Goal: Transaction & Acquisition: Purchase product/service

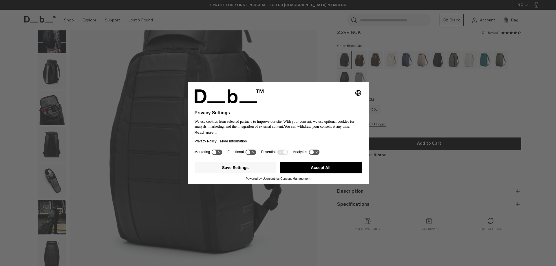
click at [351, 166] on button "Accept All" at bounding box center [321, 168] width 82 height 12
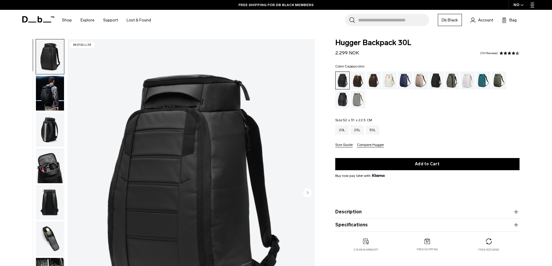
click at [356, 79] on div "Cappuccino" at bounding box center [358, 81] width 15 height 18
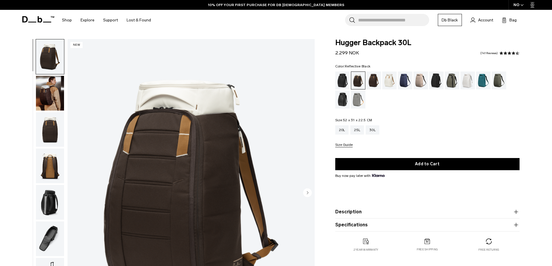
click at [340, 104] on div "Reflective Black" at bounding box center [342, 100] width 15 height 18
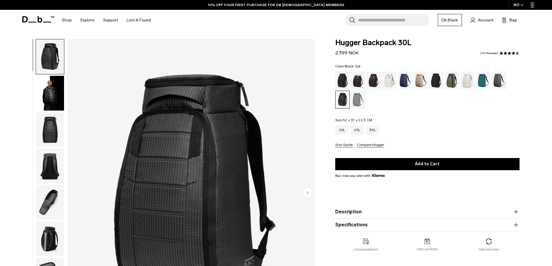
click at [342, 86] on div "Black Out" at bounding box center [342, 81] width 15 height 18
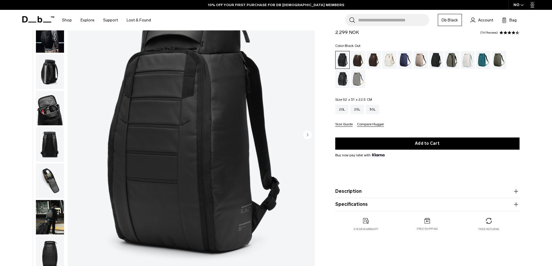
click at [52, 72] on img "button" at bounding box center [50, 71] width 28 height 35
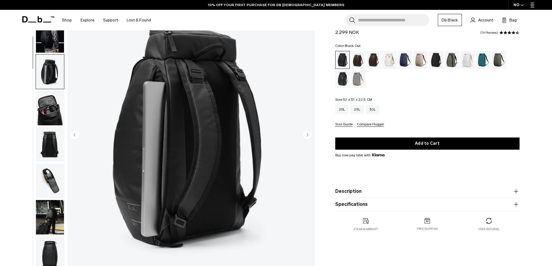
scroll to position [73, 0]
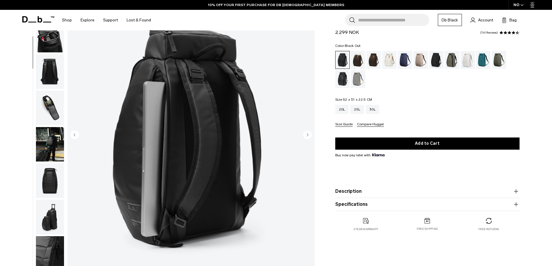
click at [305, 134] on circle "Next slide" at bounding box center [307, 134] width 9 height 9
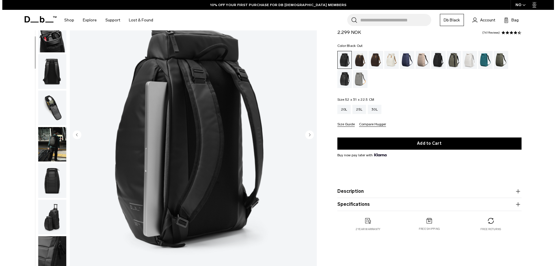
scroll to position [91, 0]
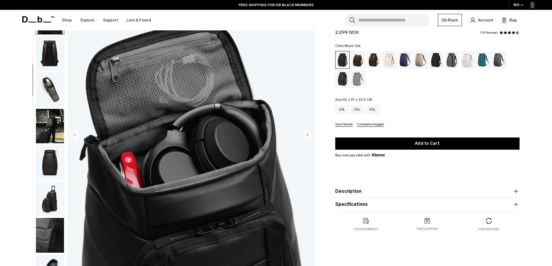
click at [305, 133] on circle "Next slide" at bounding box center [307, 134] width 9 height 9
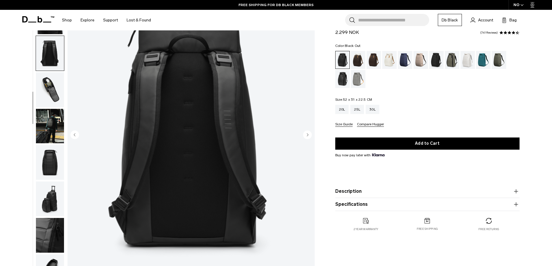
click at [305, 133] on circle "Next slide" at bounding box center [307, 134] width 9 height 9
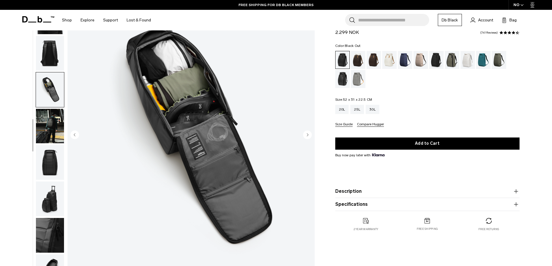
click at [305, 133] on circle "Next slide" at bounding box center [307, 134] width 9 height 9
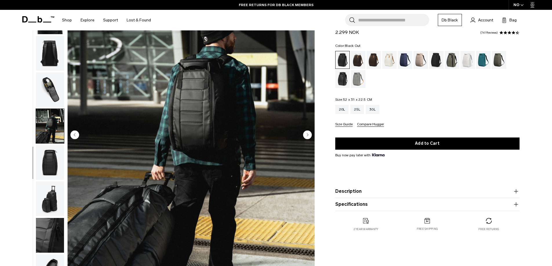
click at [305, 133] on circle "Next slide" at bounding box center [307, 134] width 9 height 9
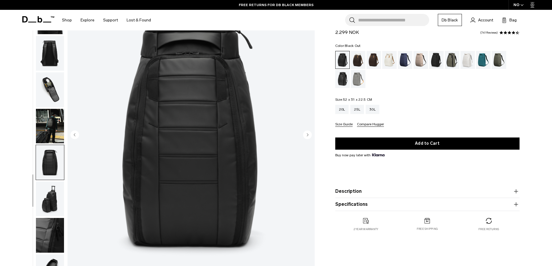
click at [305, 133] on circle "Next slide" at bounding box center [307, 134] width 9 height 9
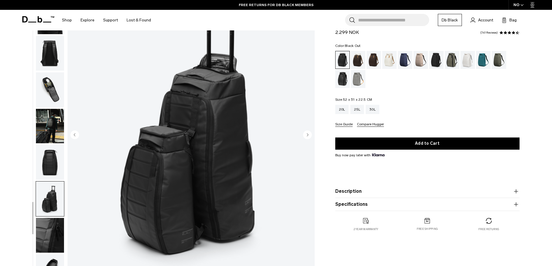
click at [305, 133] on circle "Next slide" at bounding box center [307, 134] width 9 height 9
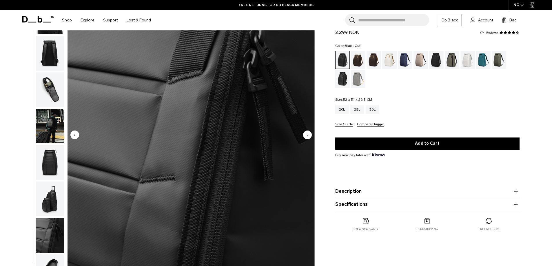
click at [305, 133] on circle "Next slide" at bounding box center [307, 134] width 9 height 9
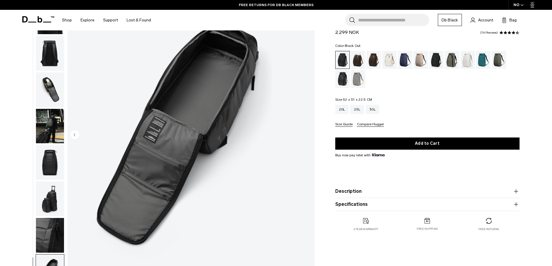
click at [305, 133] on img "11 / 11" at bounding box center [190, 135] width 247 height 309
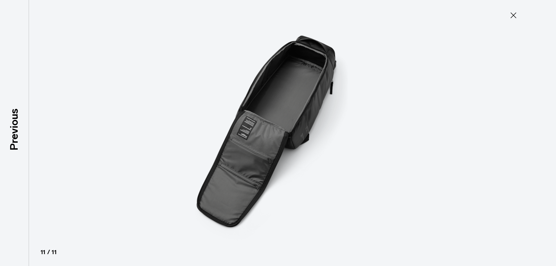
click at [305, 133] on img at bounding box center [278, 133] width 261 height 266
